Goal: Find specific page/section: Find specific page/section

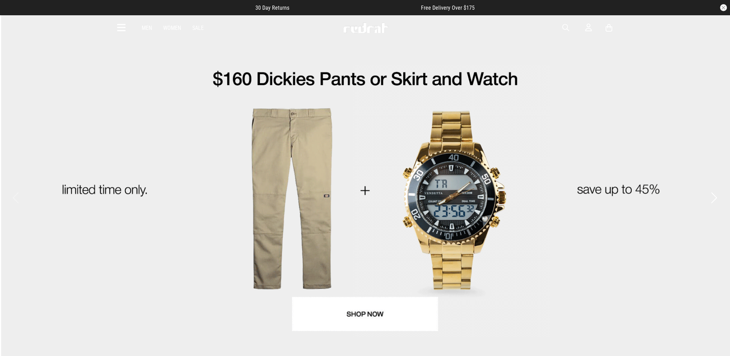
click at [564, 26] on span "button" at bounding box center [566, 28] width 7 height 8
click at [315, 31] on input "search" at bounding box center [347, 28] width 208 height 14
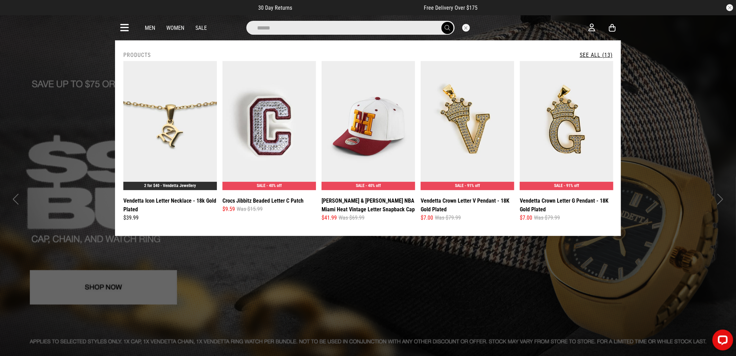
type input "******"
click at [442, 22] on button "submit" at bounding box center [448, 28] width 12 height 12
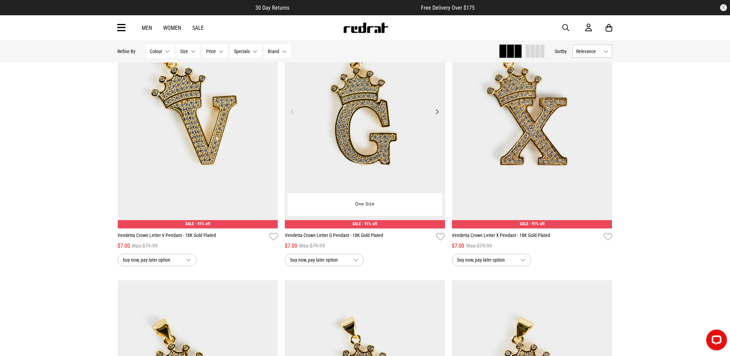
click at [374, 126] on img at bounding box center [365, 116] width 161 height 225
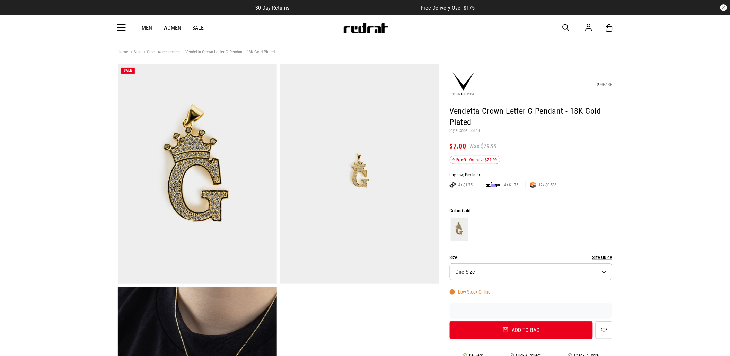
click at [477, 131] on p "Style Code: 55148" at bounding box center [531, 131] width 163 height 6
copy p "55148"
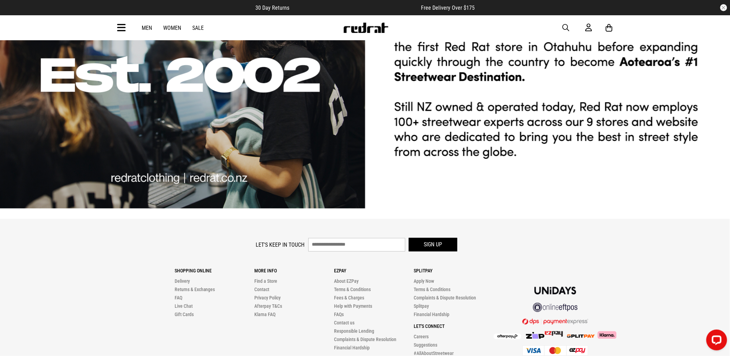
scroll to position [2233, 0]
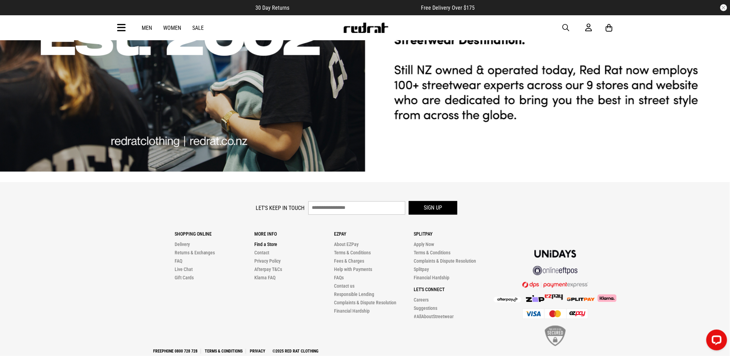
click at [263, 242] on link "Find a Store" at bounding box center [265, 245] width 23 height 6
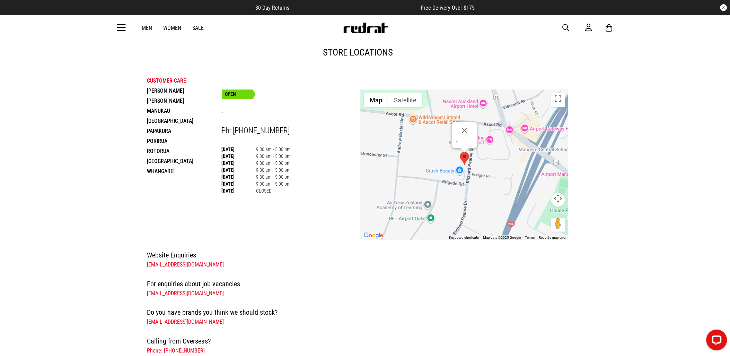
click at [169, 101] on li "[PERSON_NAME]" at bounding box center [184, 101] width 75 height 10
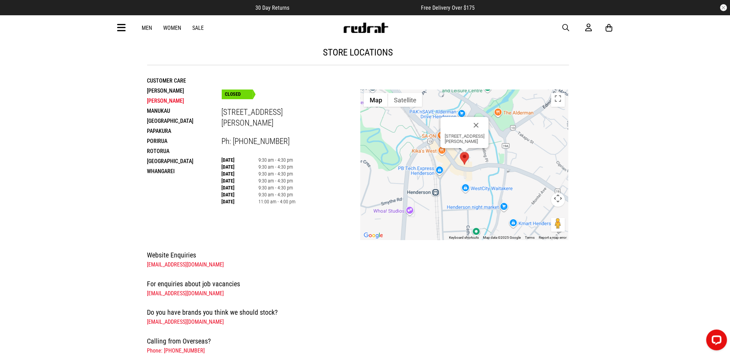
drag, startPoint x: 166, startPoint y: 112, endPoint x: 161, endPoint y: 122, distance: 11.0
click at [161, 122] on ul "Customer Care Hamilton Henderson Manukau Palmerston North Papakura Porirua Roto…" at bounding box center [184, 126] width 75 height 101
drag, startPoint x: 161, startPoint y: 122, endPoint x: 104, endPoint y: 140, distance: 59.2
click at [104, 140] on div "store locations Customer Care Hamilton Henderson Manukau Palmerston North Papak…" at bounding box center [358, 219] width 717 height 358
click at [163, 111] on li "Manukau" at bounding box center [184, 111] width 75 height 10
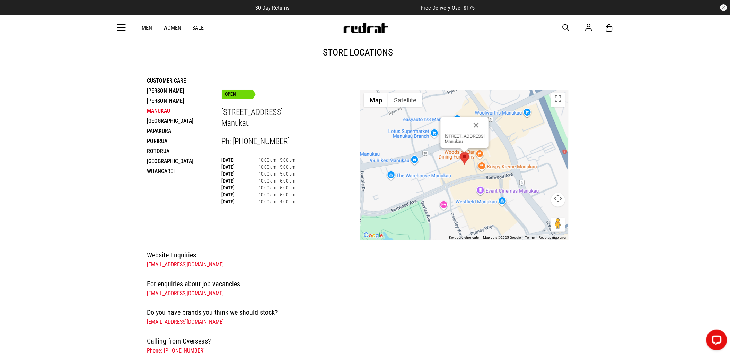
click at [167, 123] on li "Palmerston North" at bounding box center [184, 121] width 75 height 10
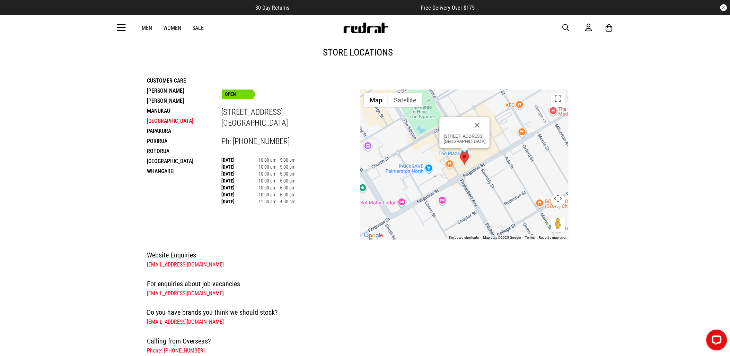
click at [156, 134] on li "Papakura" at bounding box center [184, 131] width 75 height 10
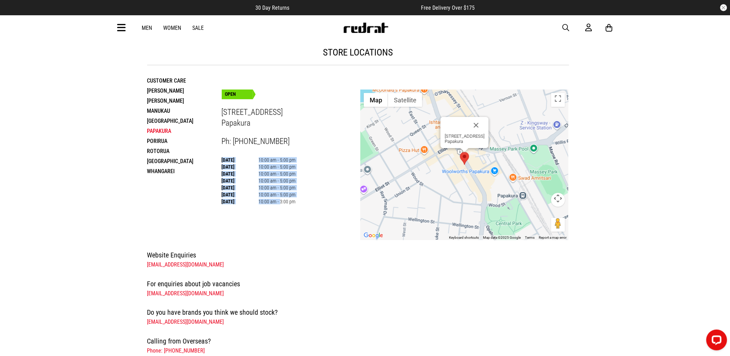
drag, startPoint x: 278, startPoint y: 205, endPoint x: 300, endPoint y: 205, distance: 21.1
click at [300, 205] on div "Monday 10:00 am - 5:00 pm Tuesday 10:00 am - 5:00 pm Wednesday 10:00 am - 5:00 …" at bounding box center [291, 180] width 139 height 49
click at [164, 142] on li "Porirua" at bounding box center [184, 141] width 75 height 10
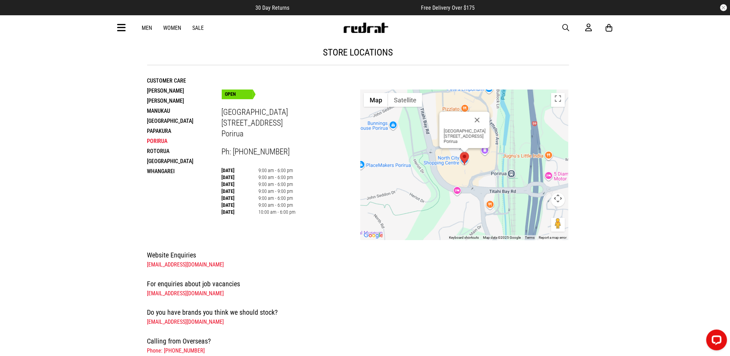
click at [154, 130] on li "Papakura" at bounding box center [184, 131] width 75 height 10
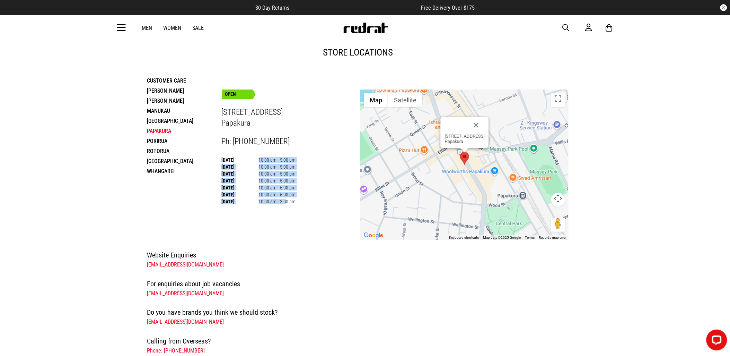
drag, startPoint x: 258, startPoint y: 161, endPoint x: 285, endPoint y: 199, distance: 46.9
click at [285, 200] on tbody "Monday 10:00 am - 5:00 pm Tuesday 10:00 am - 5:00 pm Wednesday 10:00 am - 5:00 …" at bounding box center [259, 180] width 74 height 49
click at [166, 140] on li "Porirua" at bounding box center [184, 141] width 75 height 10
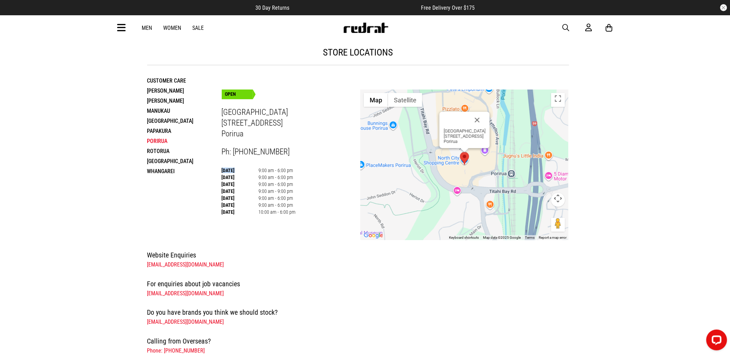
drag, startPoint x: 257, startPoint y: 168, endPoint x: 296, endPoint y: 214, distance: 60.5
click at [296, 214] on div "Monday 9:00 am - 6:00 pm Tuesday 9:00 am - 6:00 pm Wednesday 9:00 am - 6:00 pm …" at bounding box center [291, 191] width 139 height 49
click at [161, 152] on li "Rotorua" at bounding box center [184, 151] width 75 height 10
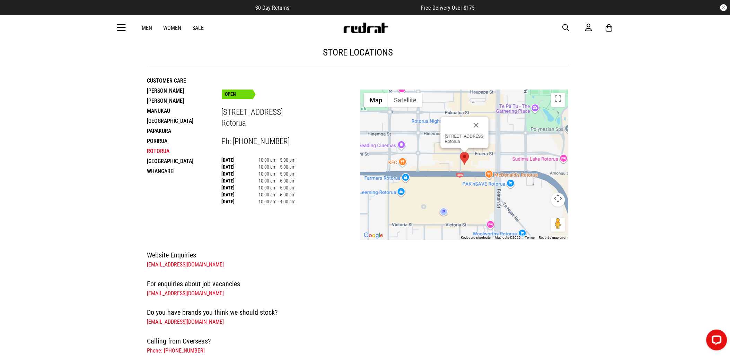
click at [170, 163] on li "Tauranga" at bounding box center [184, 161] width 75 height 10
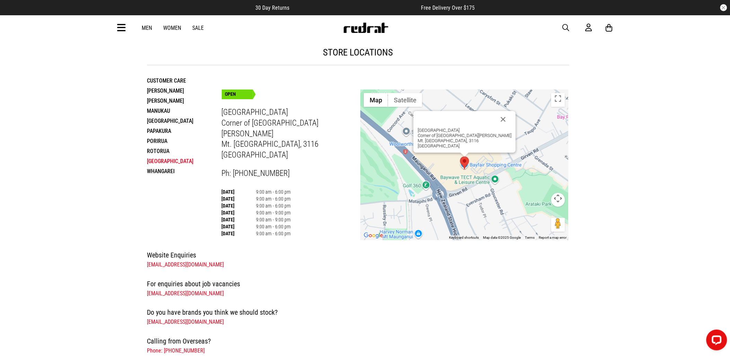
click at [156, 138] on li "Porirua" at bounding box center [184, 141] width 75 height 10
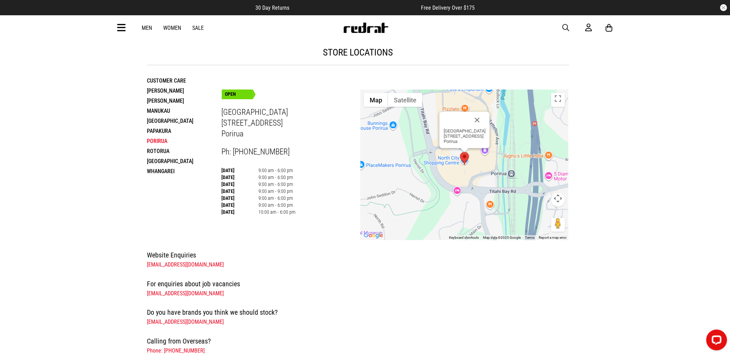
click at [165, 174] on li "Whangarei" at bounding box center [184, 171] width 75 height 10
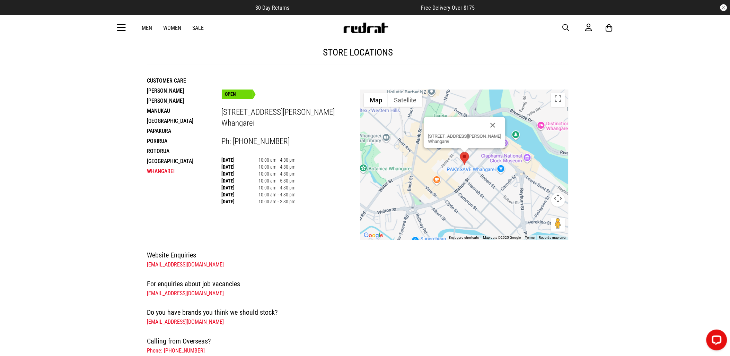
click at [163, 164] on li "Tauranga" at bounding box center [184, 161] width 75 height 10
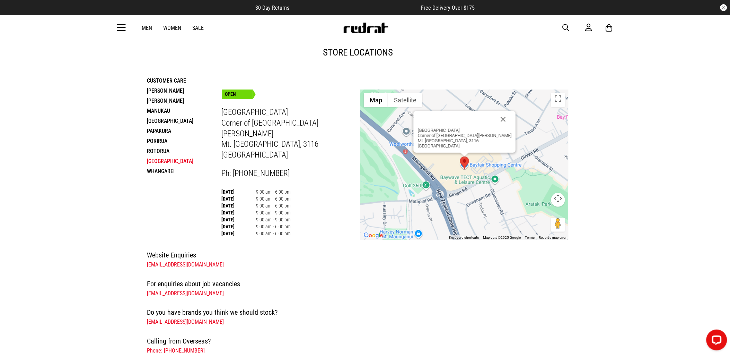
drag, startPoint x: 266, startPoint y: 198, endPoint x: 260, endPoint y: 201, distance: 6.7
click at [265, 202] on td "9:00 am - 6:00 pm" at bounding box center [274, 205] width 35 height 7
drag, startPoint x: 260, startPoint y: 201, endPoint x: 281, endPoint y: 214, distance: 24.3
click at [281, 214] on tbody "Monday 9:00 am - 6:00 pm Tuesday 9:00 am - 6:00 pm Wednesday 9:00 am - 6:00 pm …" at bounding box center [256, 212] width 69 height 49
click at [168, 182] on div "Customer Care Hamilton Henderson Manukau Palmerston North Papakura Porirua Roto…" at bounding box center [184, 123] width 75 height 116
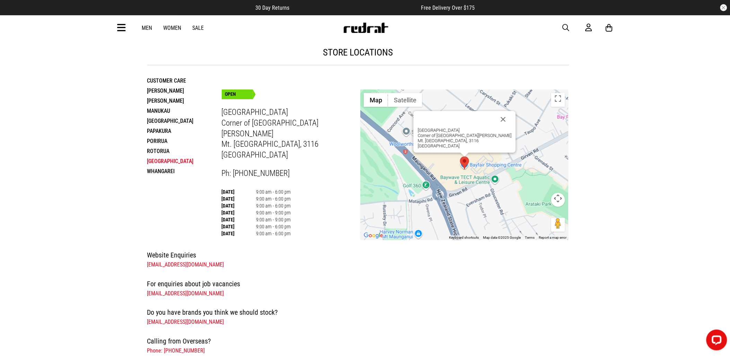
click at [164, 154] on li "Rotorua" at bounding box center [184, 151] width 75 height 10
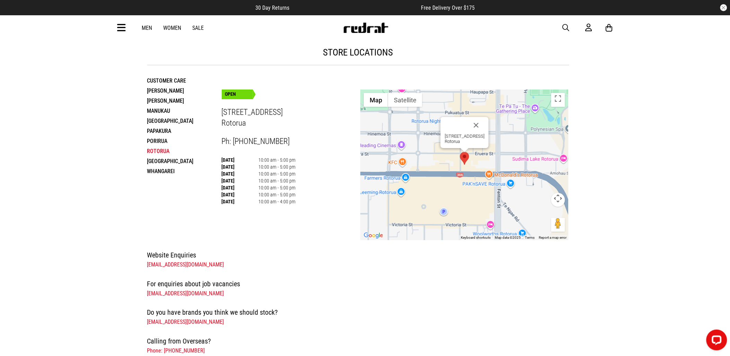
click at [159, 142] on li "Porirua" at bounding box center [184, 141] width 75 height 10
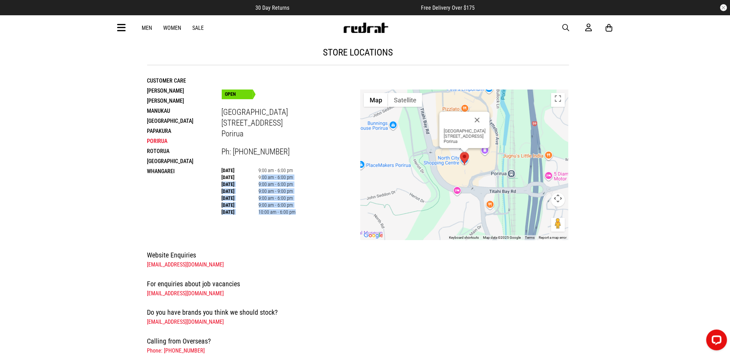
drag, startPoint x: 259, startPoint y: 177, endPoint x: 293, endPoint y: 215, distance: 50.8
click at [293, 215] on tbody "Monday 9:00 am - 6:00 pm Tuesday 9:00 am - 6:00 pm Wednesday 9:00 am - 6:00 pm …" at bounding box center [259, 191] width 74 height 49
click at [197, 202] on div "store locations Customer Care Hamilton Henderson Manukau Palmerston North Papak…" at bounding box center [358, 140] width 433 height 200
click at [168, 175] on li "Whangarei" at bounding box center [184, 171] width 75 height 10
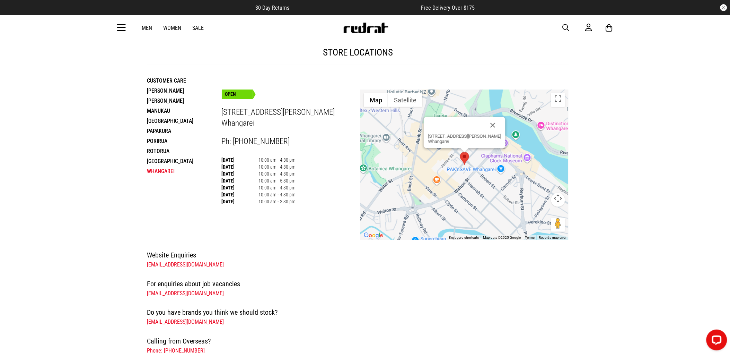
drag, startPoint x: 303, startPoint y: 200, endPoint x: 201, endPoint y: 151, distance: 112.7
click at [201, 151] on div "store locations Customer Care Hamilton Henderson Manukau Palmerston North Papak…" at bounding box center [358, 140] width 433 height 200
click at [283, 261] on p "hello@redrat.co.nz" at bounding box center [358, 264] width 422 height 8
